Goal: Information Seeking & Learning: Learn about a topic

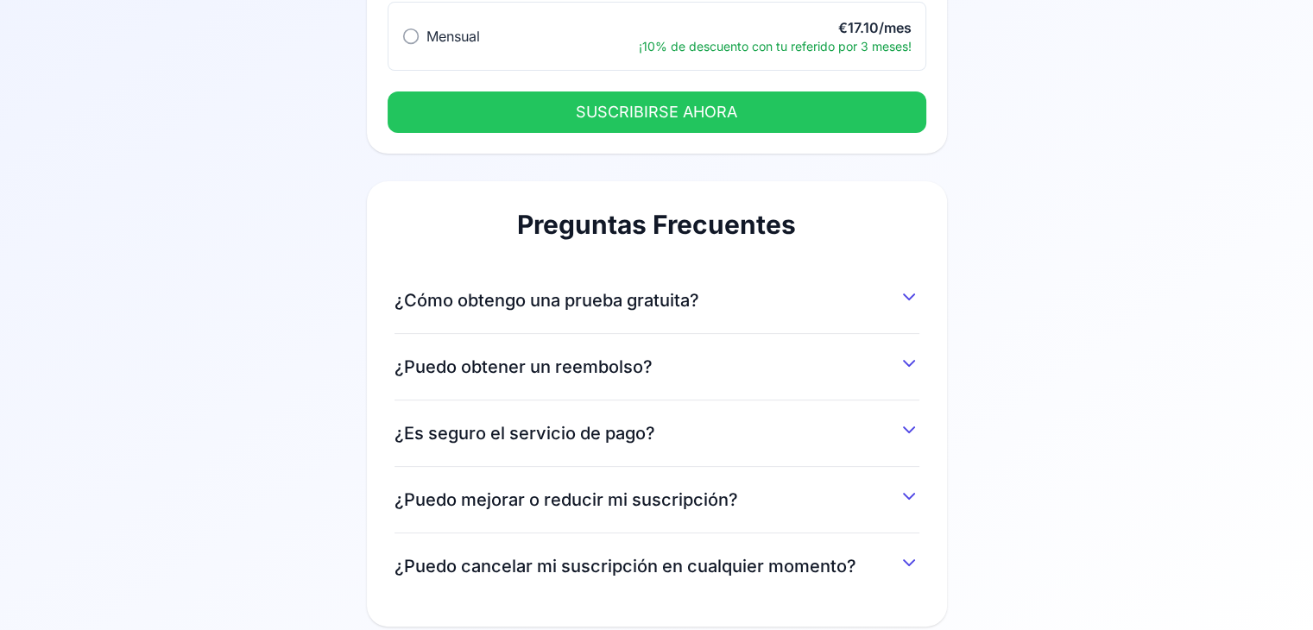
scroll to position [317, 0]
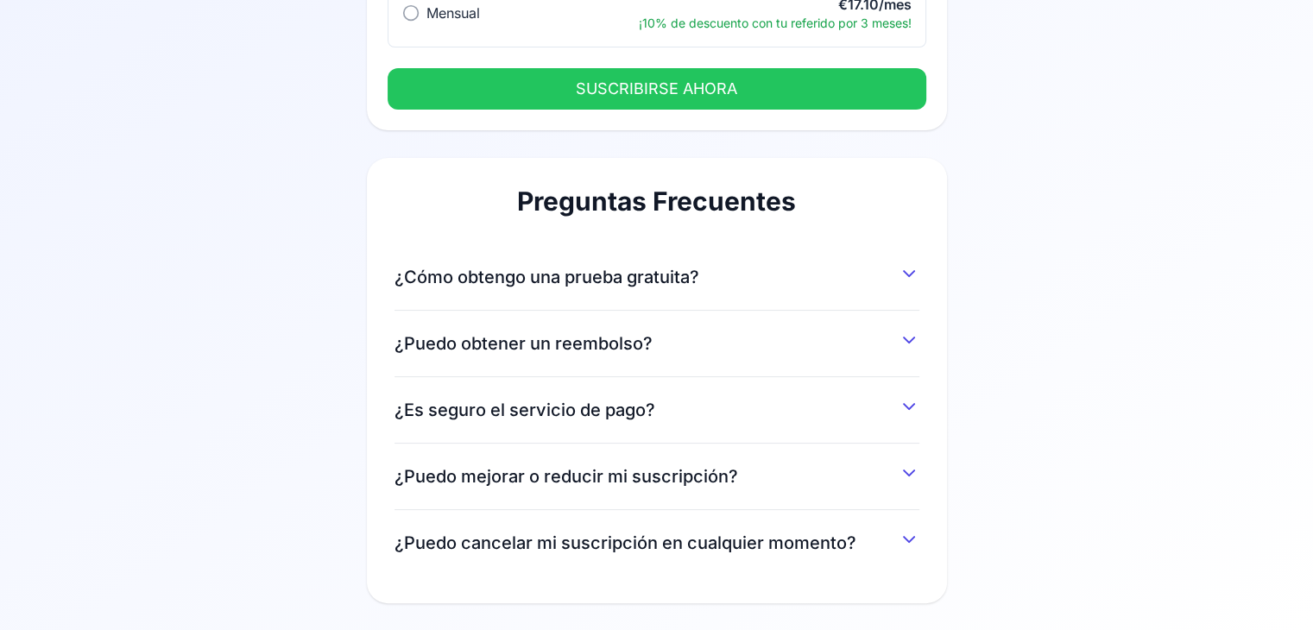
click at [898, 284] on button "¿Cómo obtengo una prueba gratuita?" at bounding box center [656, 273] width 525 height 31
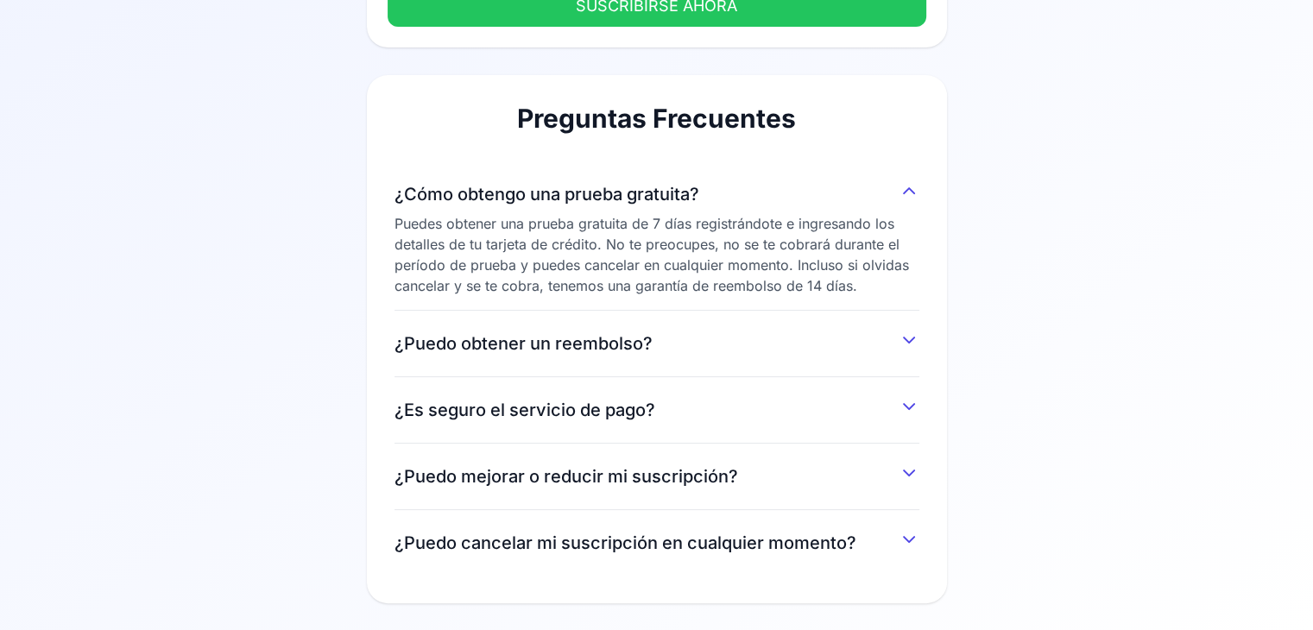
scroll to position [0, 0]
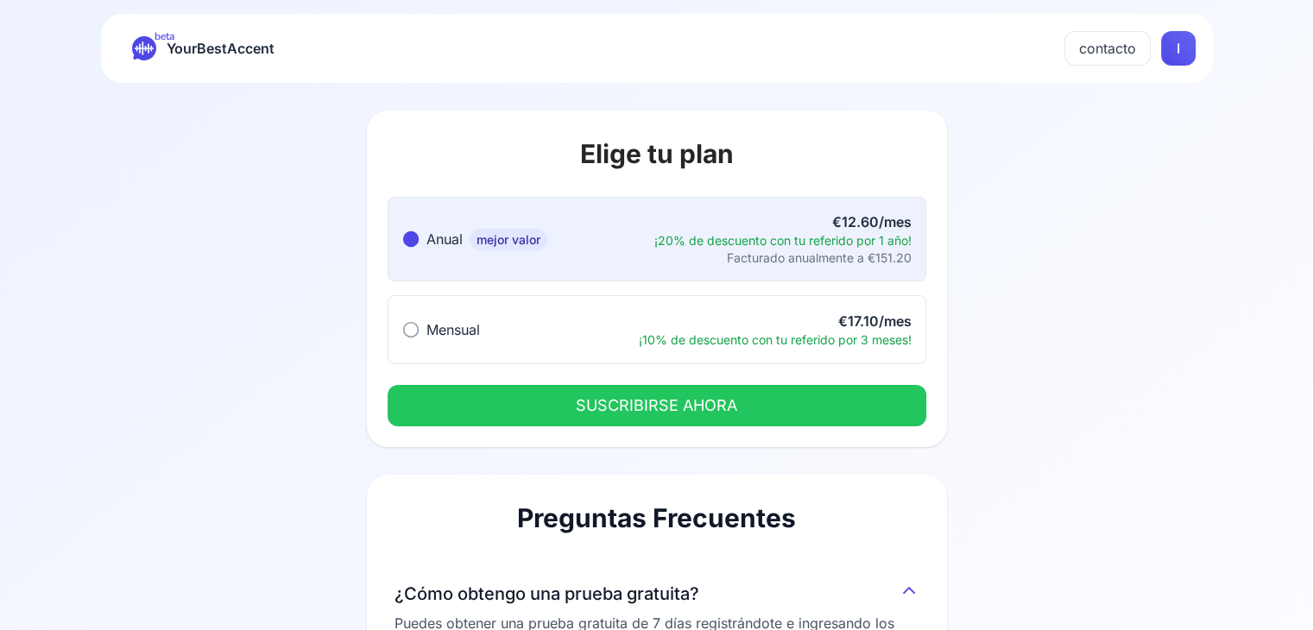
click at [180, 46] on span "YourBestAccent" at bounding box center [221, 48] width 108 height 24
click at [214, 47] on span "YourBestAccent" at bounding box center [221, 48] width 108 height 24
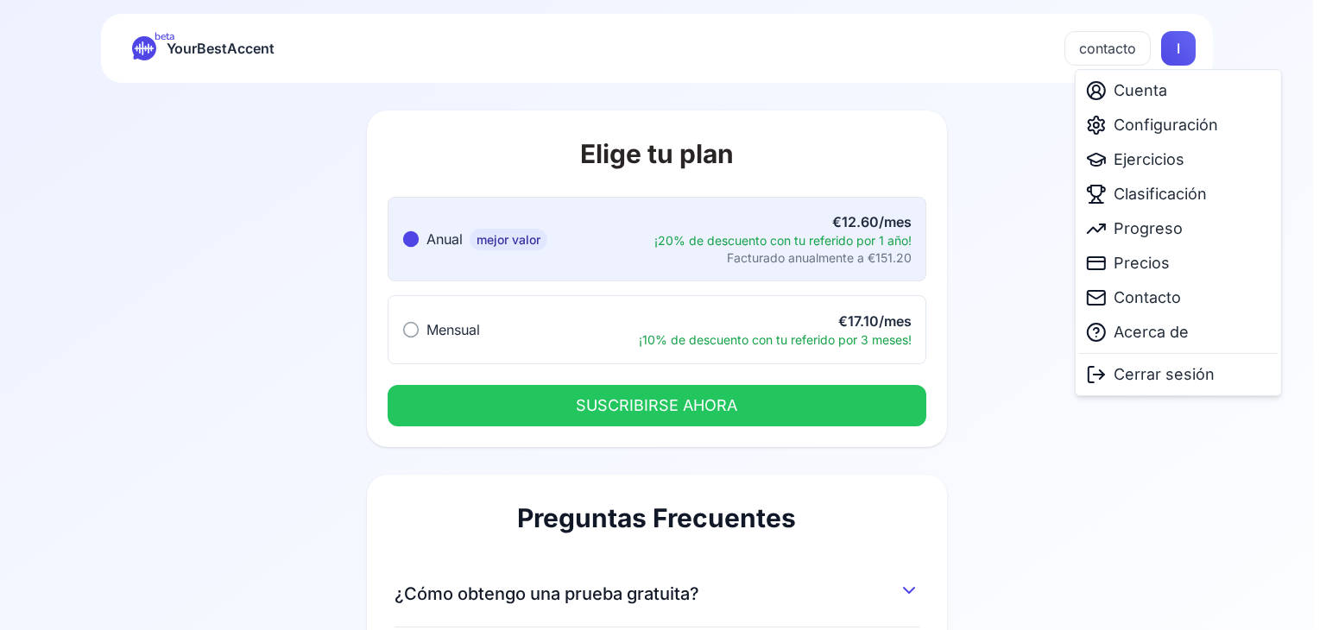
click at [1180, 50] on html "beta YourBestAccent contacto I Elige tu plan Anual mejor valor Anual mejor valo…" at bounding box center [663, 315] width 1326 height 630
click at [1160, 165] on span "Ejercicios" at bounding box center [1148, 160] width 71 height 24
